Goal: Information Seeking & Learning: Learn about a topic

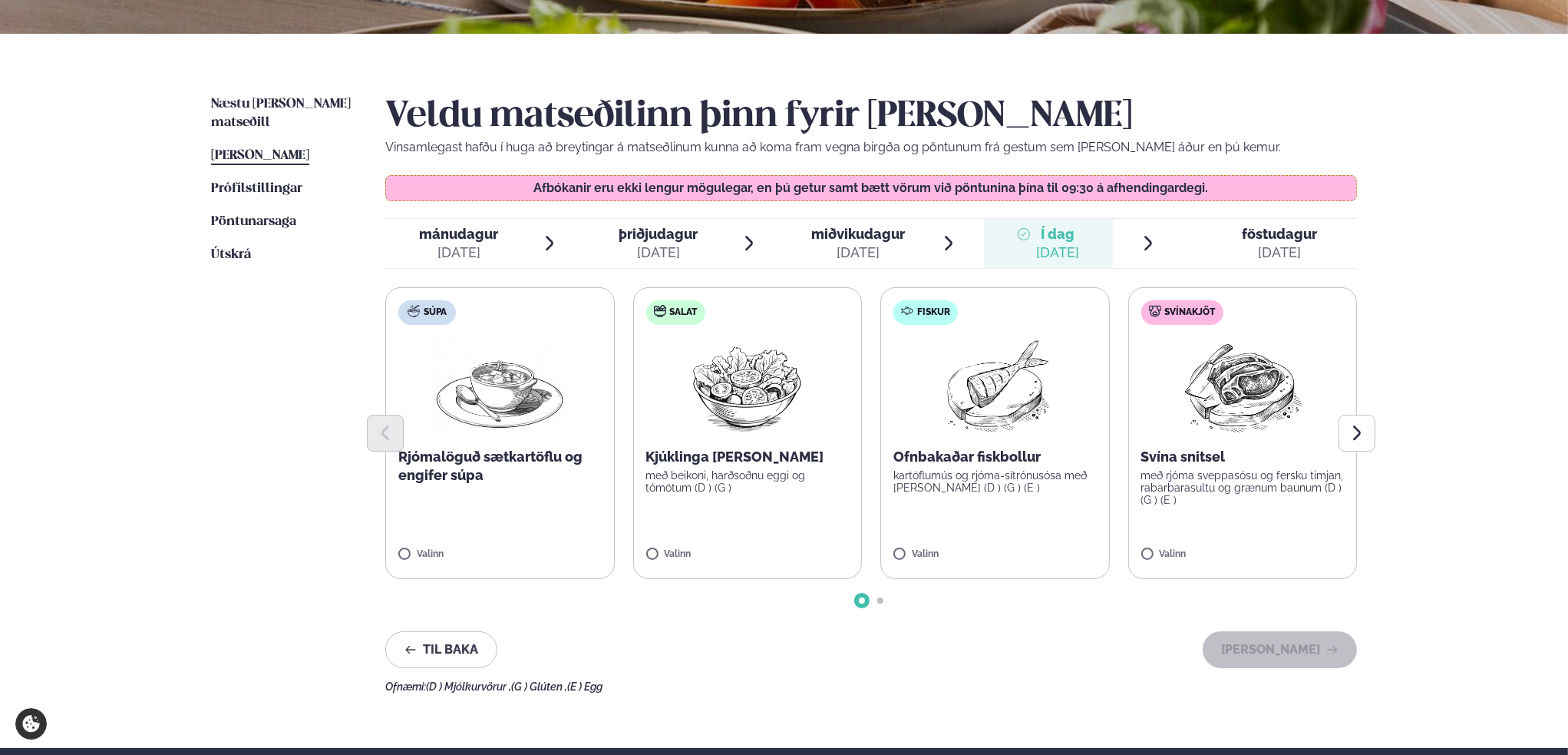
click at [270, 101] on span "Næstu [PERSON_NAME] matseðill" at bounding box center [280, 113] width 139 height 31
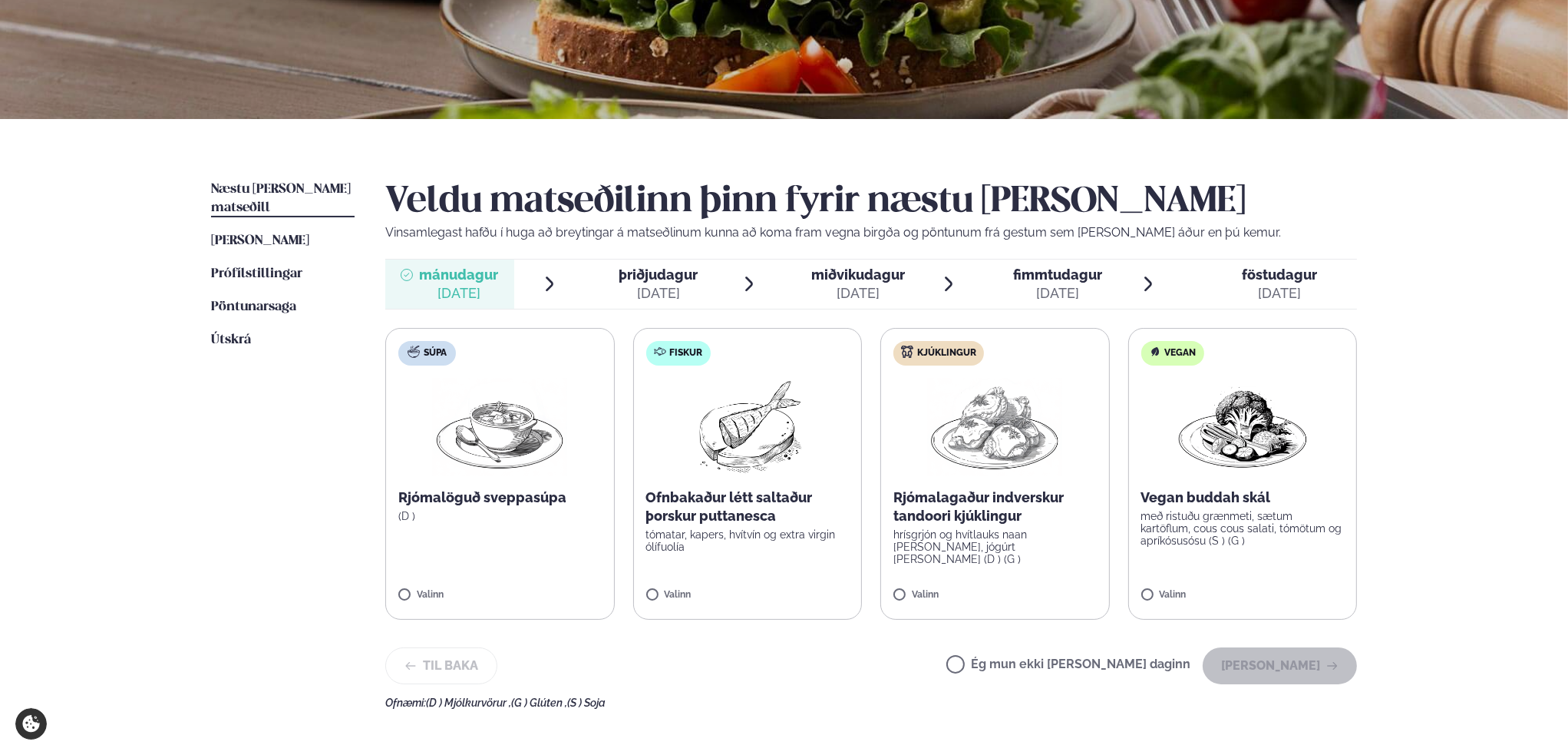
scroll to position [230, 0]
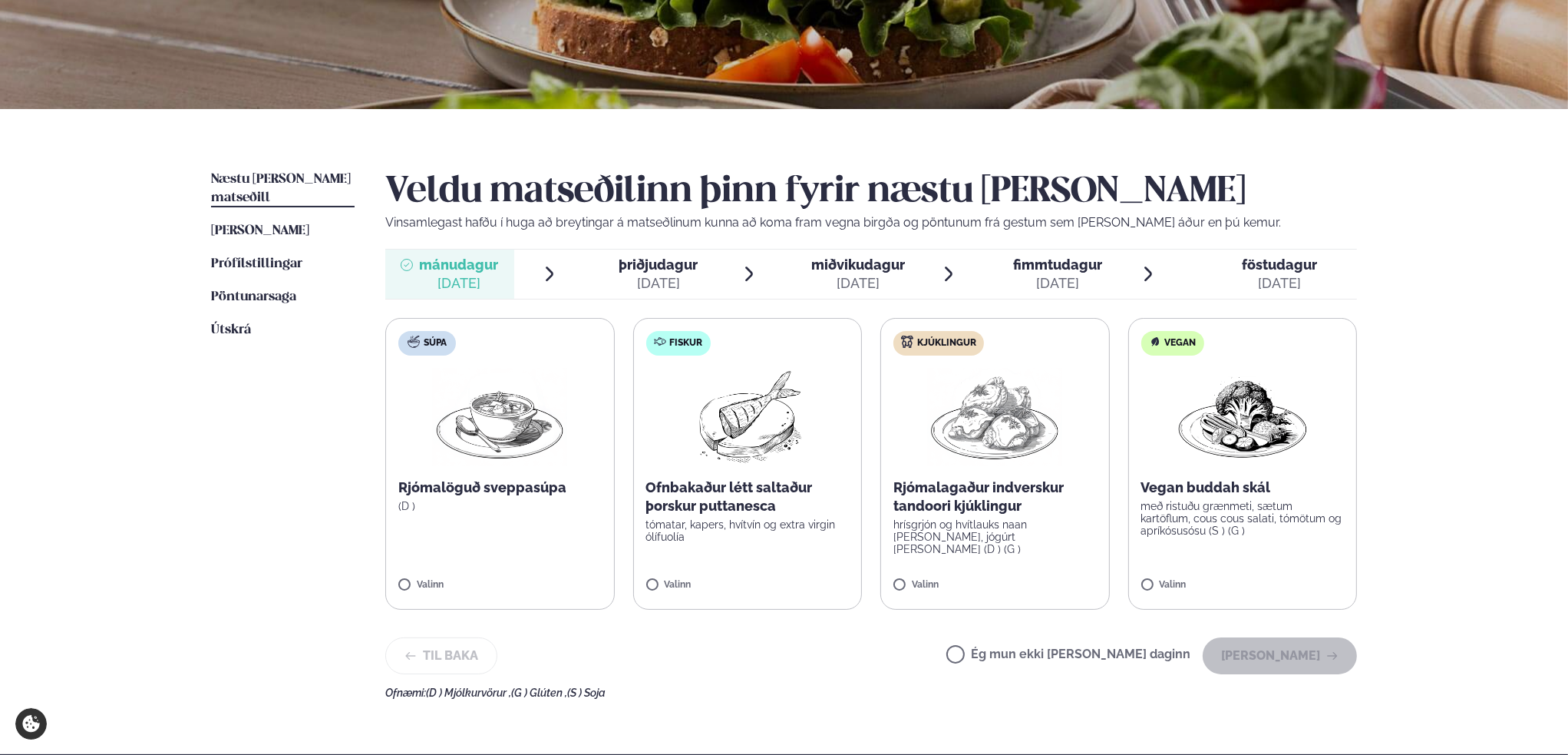
click at [652, 270] on span "þriðjudagur" at bounding box center [658, 265] width 79 height 16
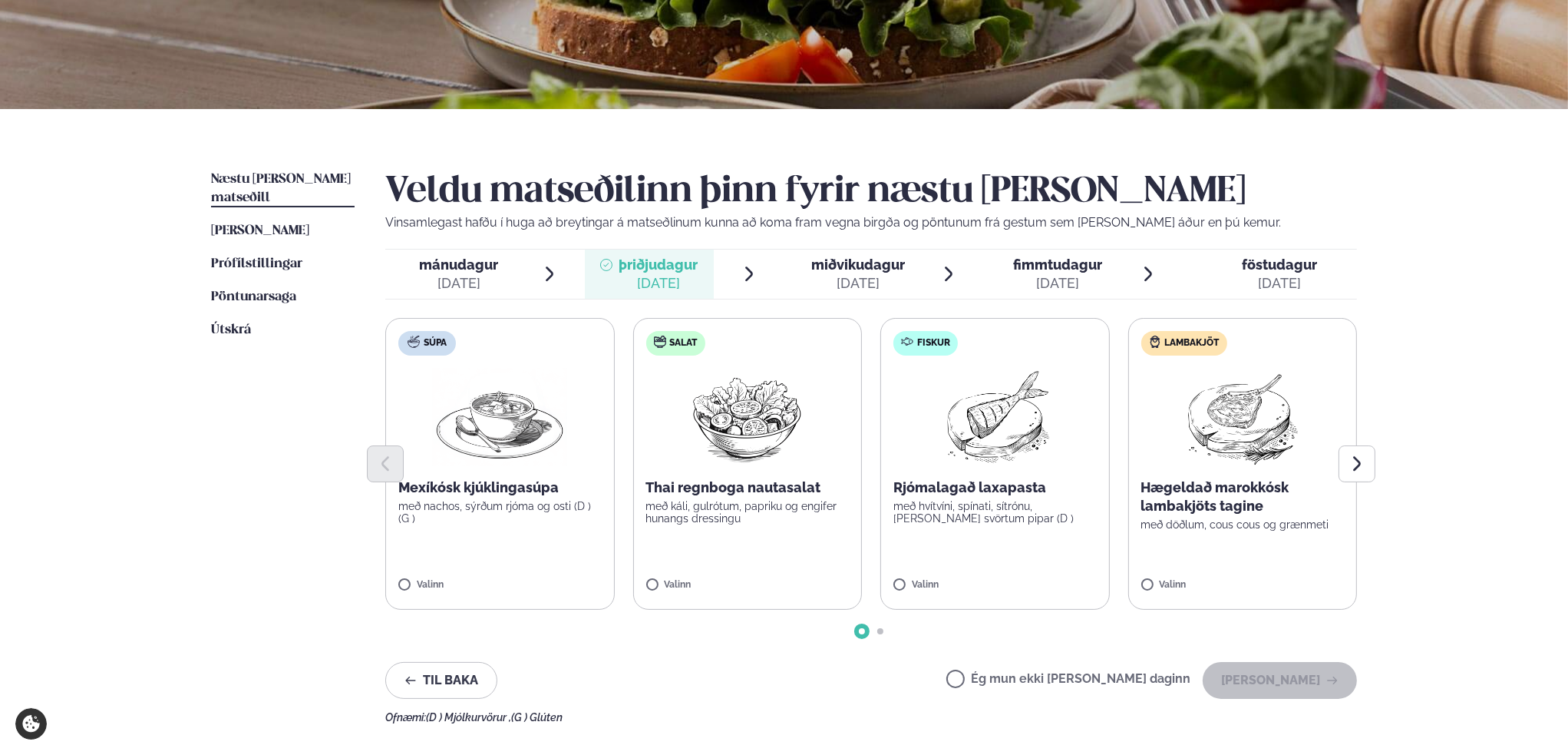
click at [845, 267] on span "miðvikudagur" at bounding box center [858, 265] width 94 height 16
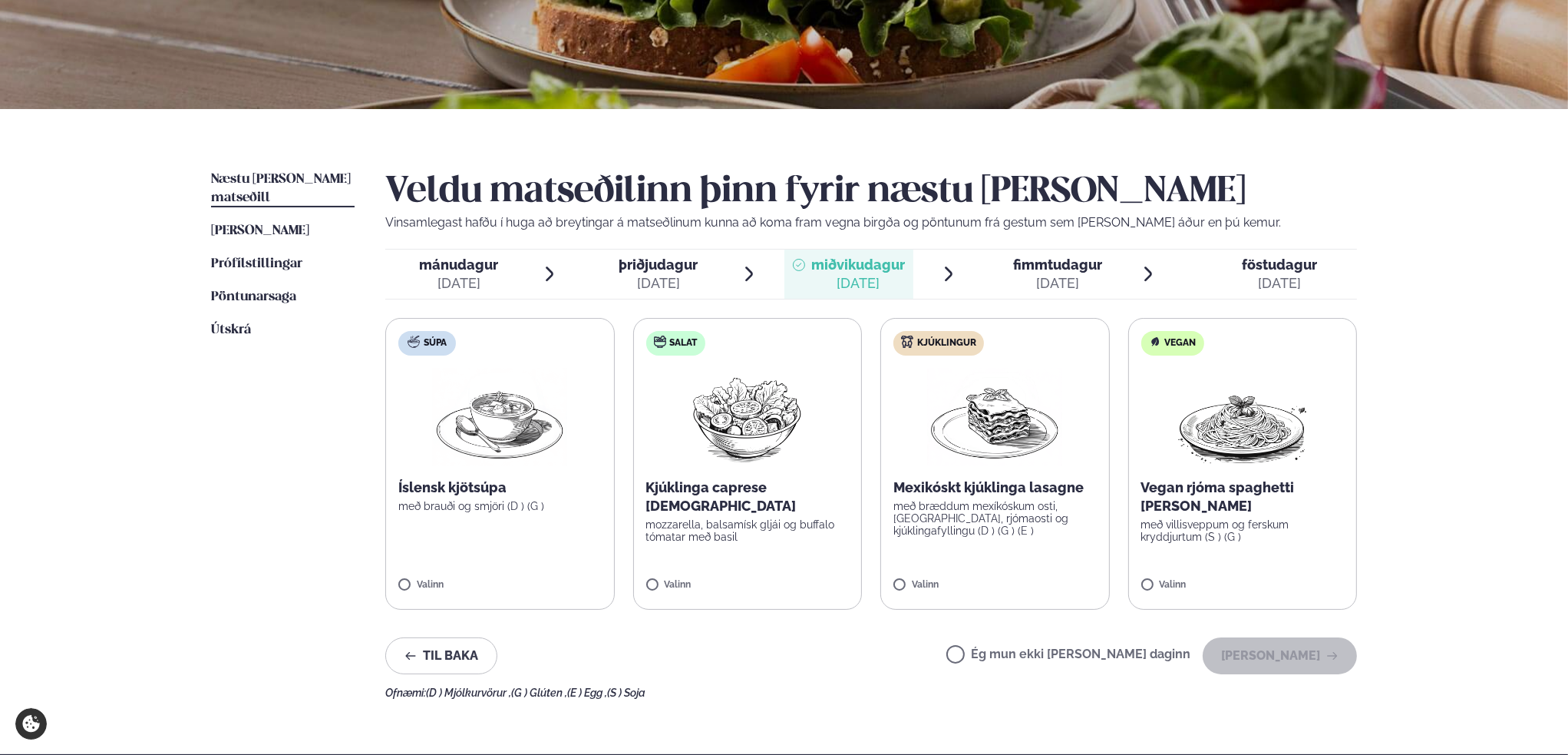
click at [1060, 269] on span "fimmtudagur" at bounding box center [1056, 265] width 89 height 16
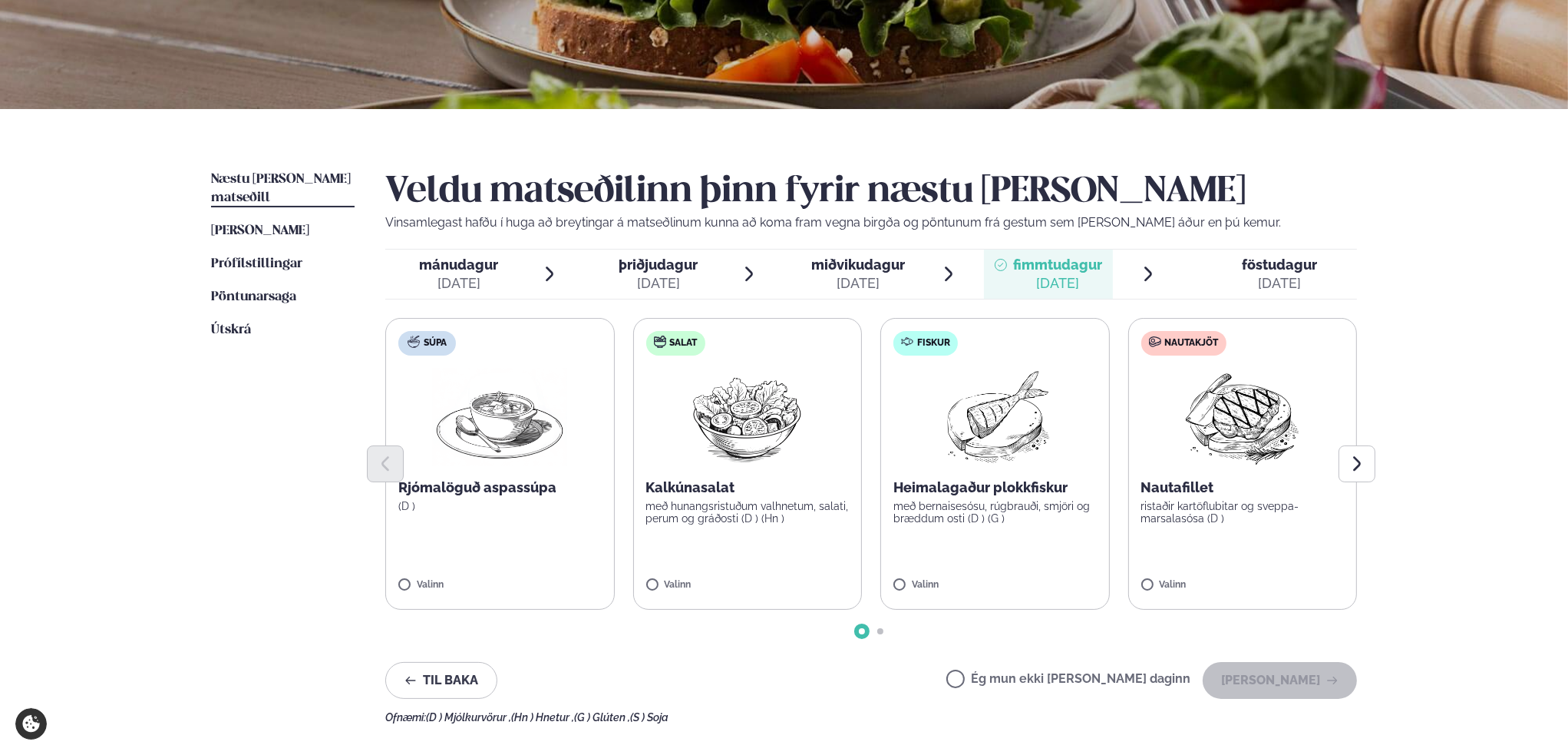
click at [1257, 275] on div "[DATE]" at bounding box center [1279, 283] width 75 height 19
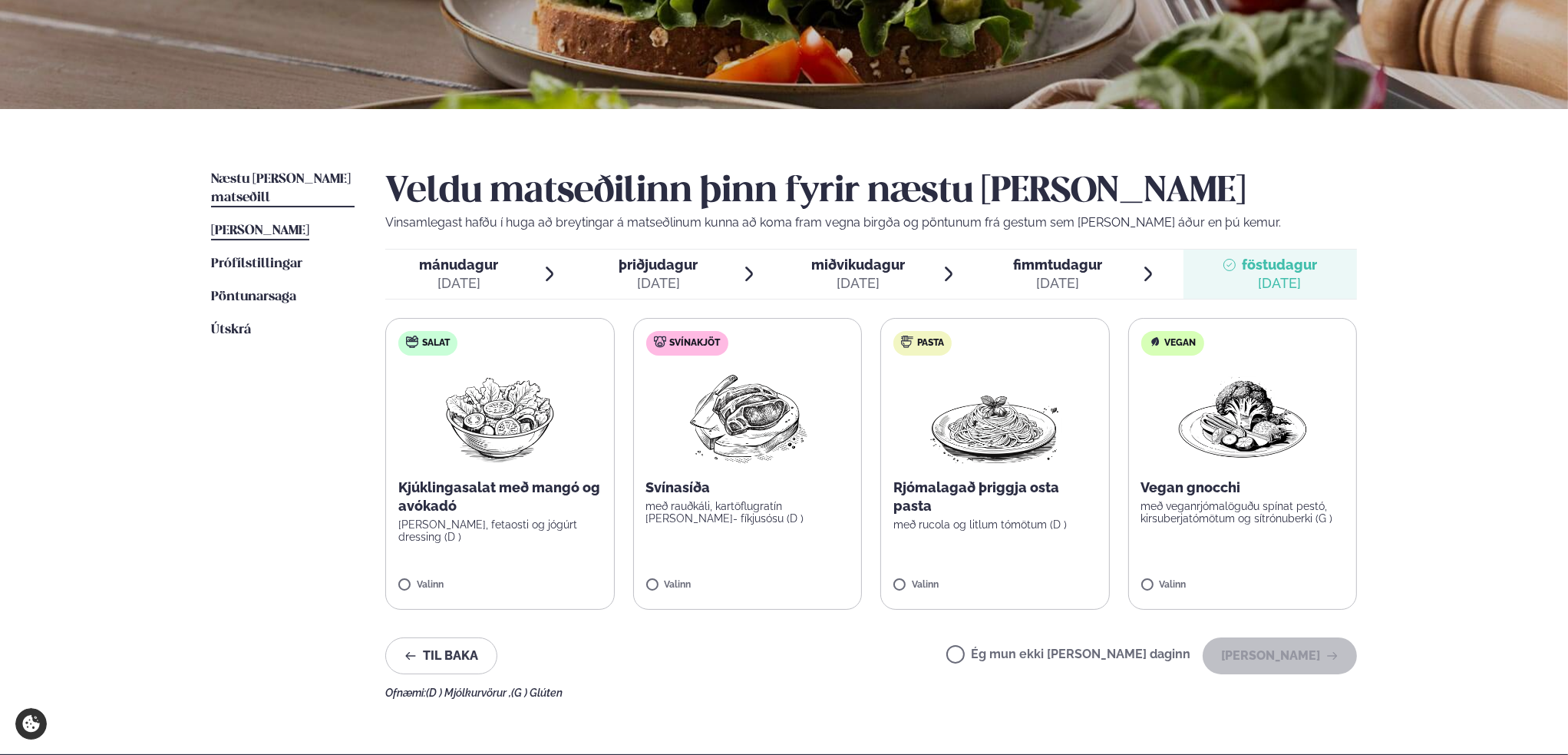
click at [304, 225] on span "[PERSON_NAME]" at bounding box center [260, 230] width 98 height 13
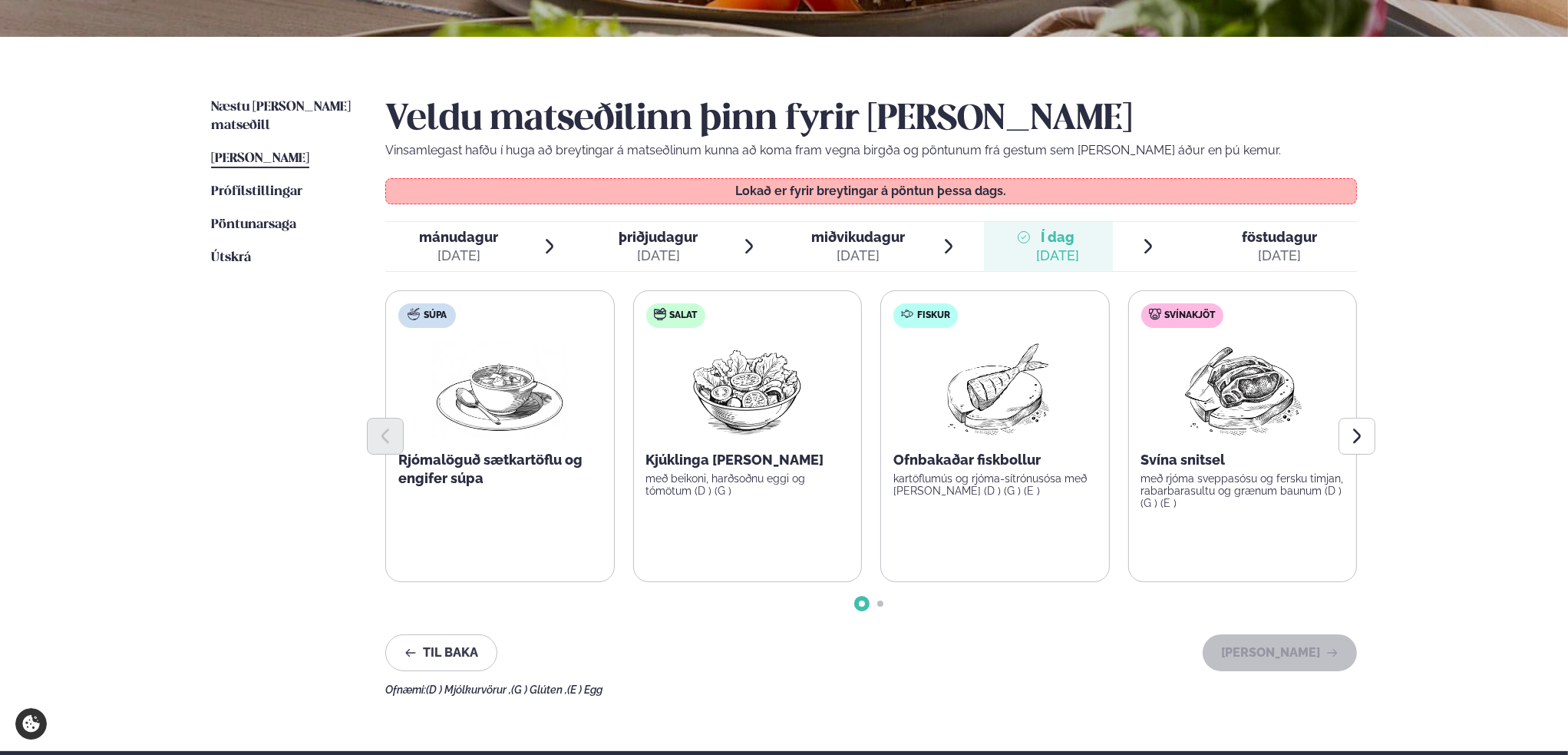
scroll to position [307, 0]
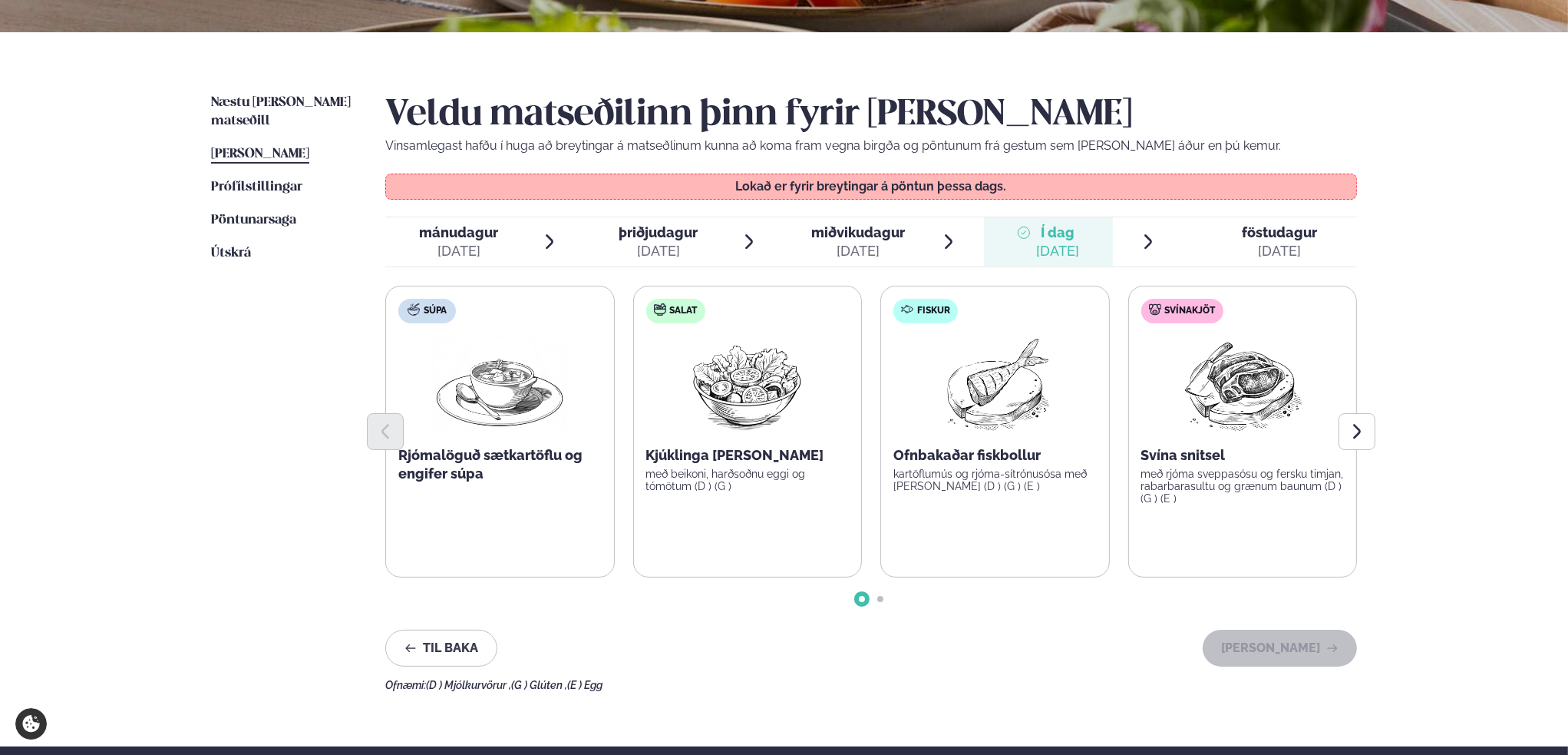
click at [1292, 235] on span "föstudagur" at bounding box center [1279, 232] width 75 height 16
